Goal: Task Accomplishment & Management: Complete application form

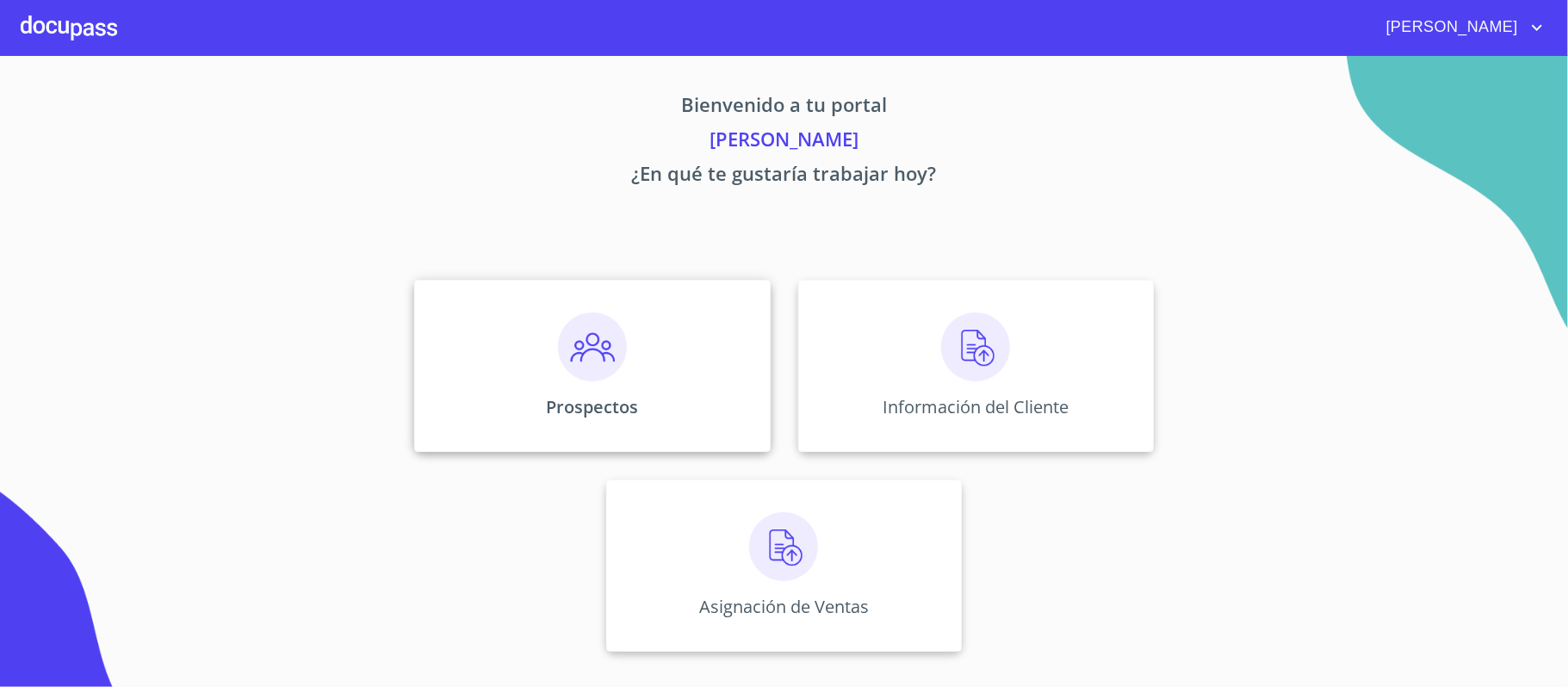
click at [584, 345] on img at bounding box center [592, 347] width 69 height 69
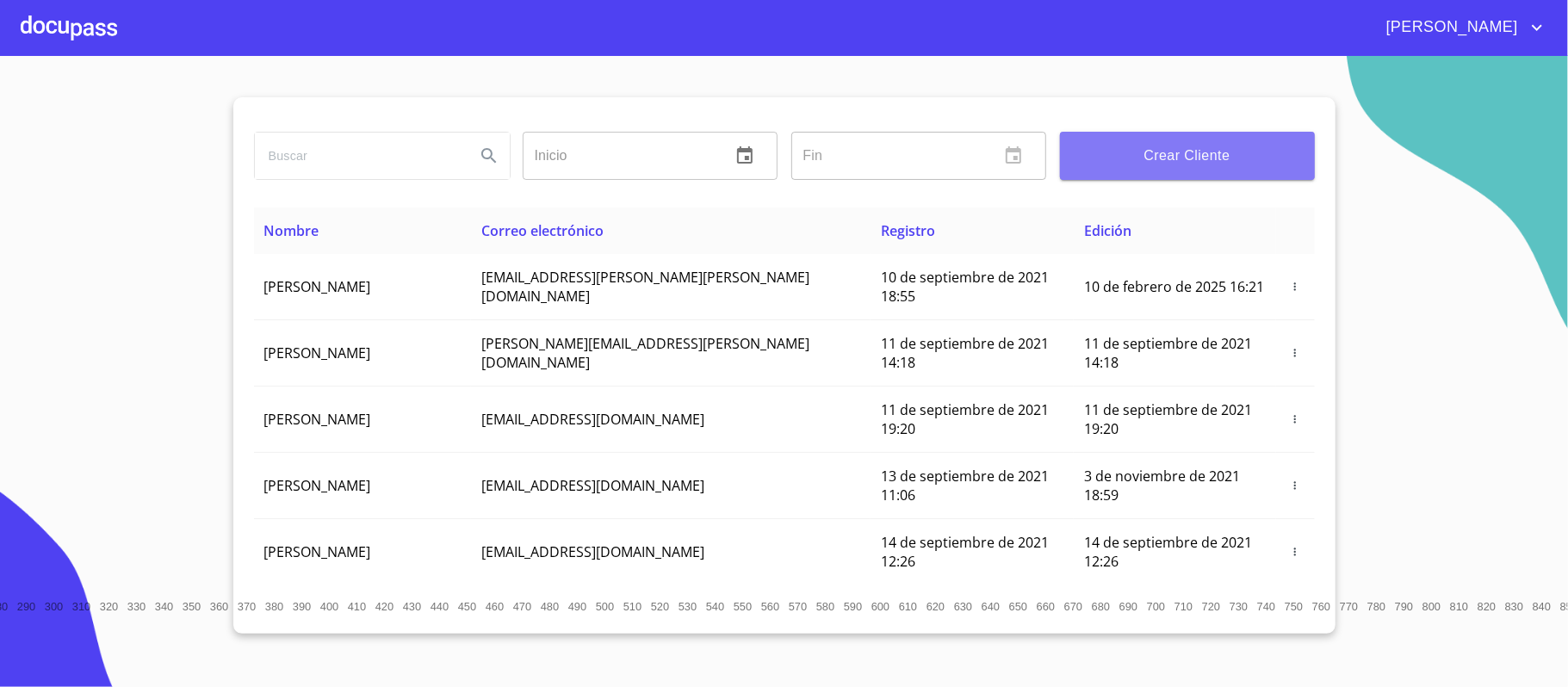
click at [1183, 153] on span "Crear Cliente" at bounding box center [1187, 156] width 228 height 24
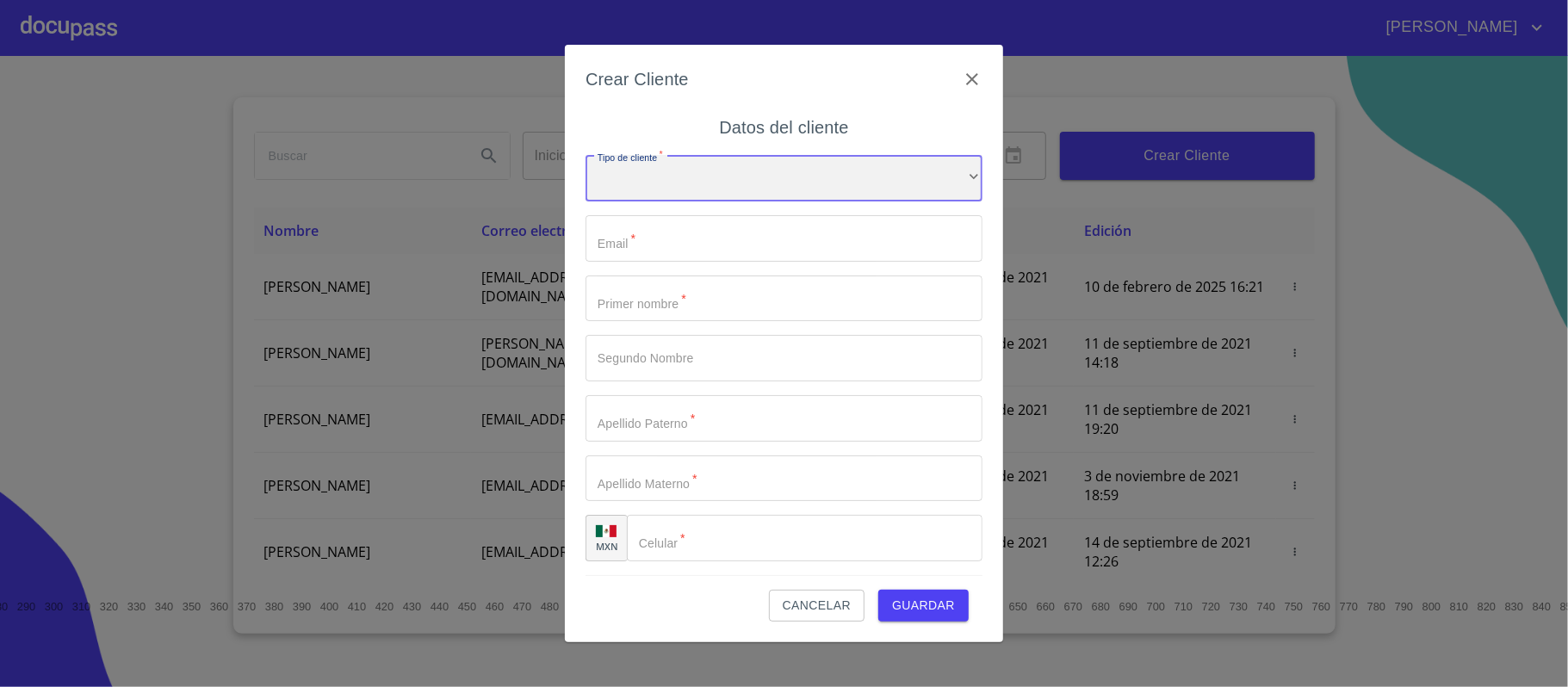
click at [644, 169] on div "​" at bounding box center [784, 178] width 397 height 46
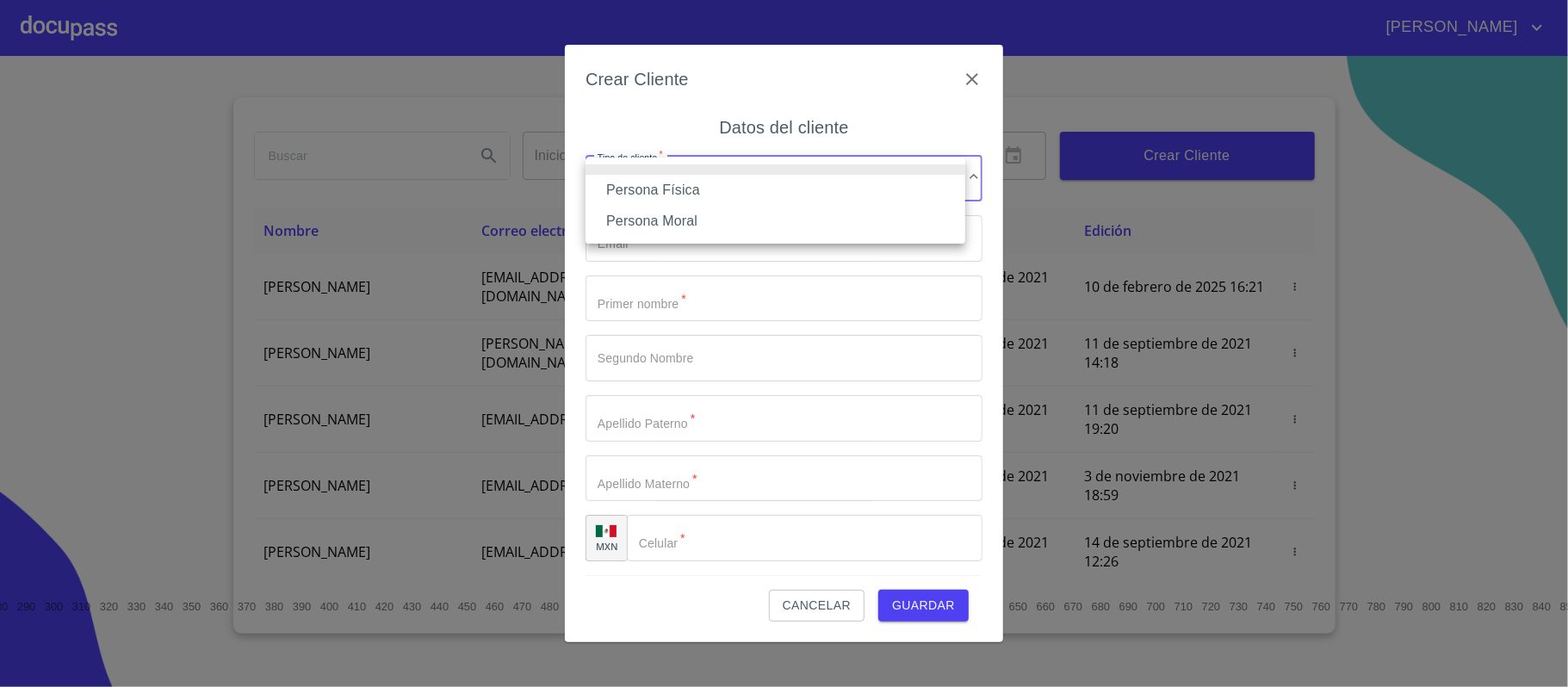
click at [656, 186] on li "Persona Física" at bounding box center [775, 190] width 380 height 31
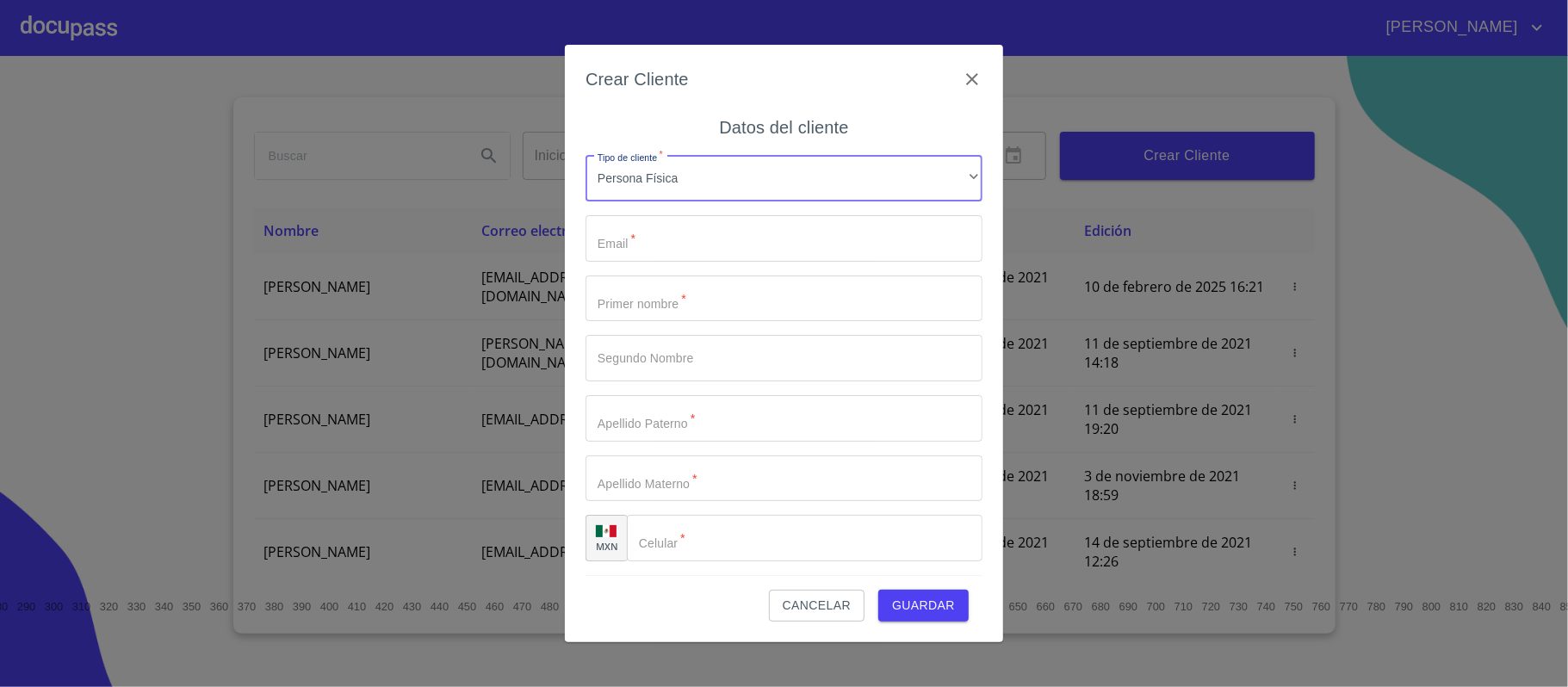
click at [636, 234] on input "Tipo de cliente   *" at bounding box center [784, 239] width 397 height 46
click at [824, 607] on span "Cancelar" at bounding box center [816, 605] width 68 height 21
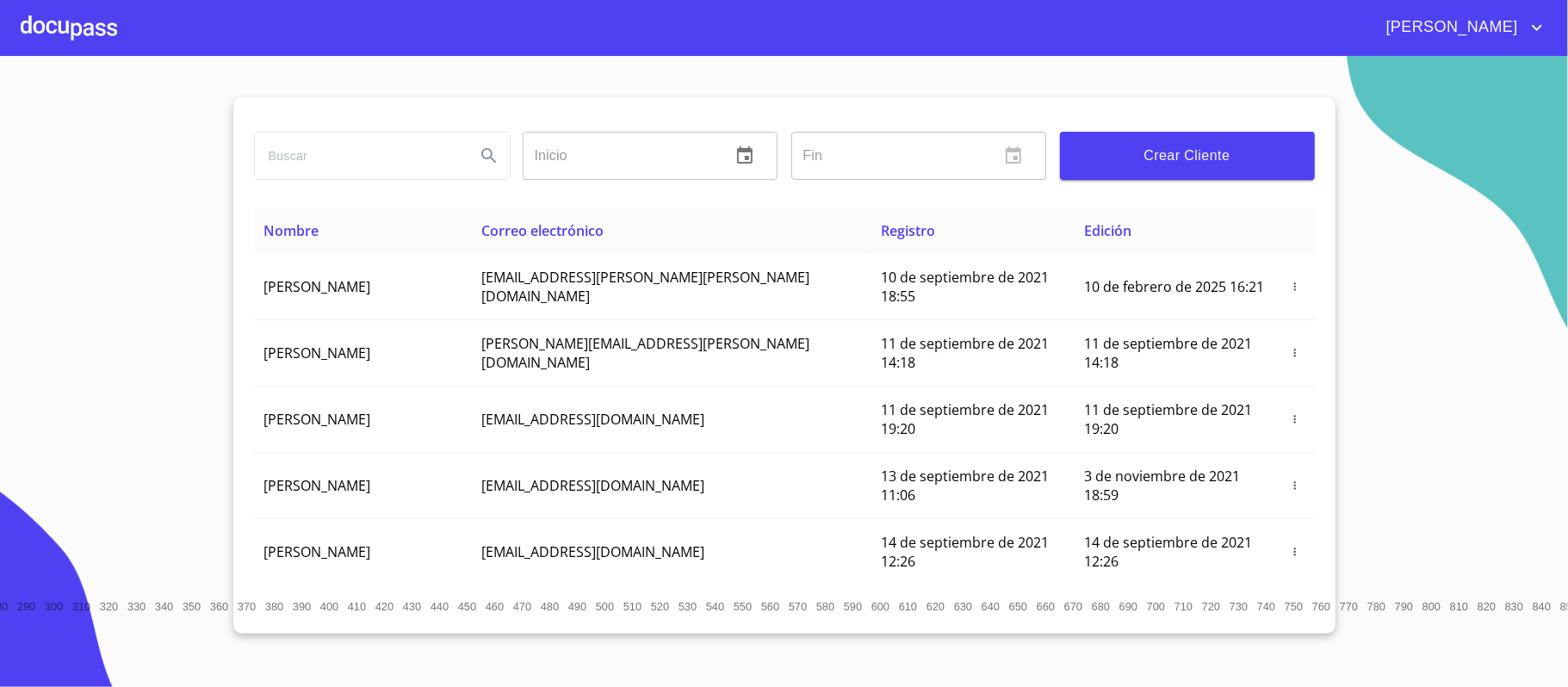
click at [1485, 28] on span "[PERSON_NAME]" at bounding box center [1449, 28] width 153 height 28
click at [1516, 38] on li "Salir" at bounding box center [1519, 35] width 56 height 31
